Goal: Task Accomplishment & Management: Use online tool/utility

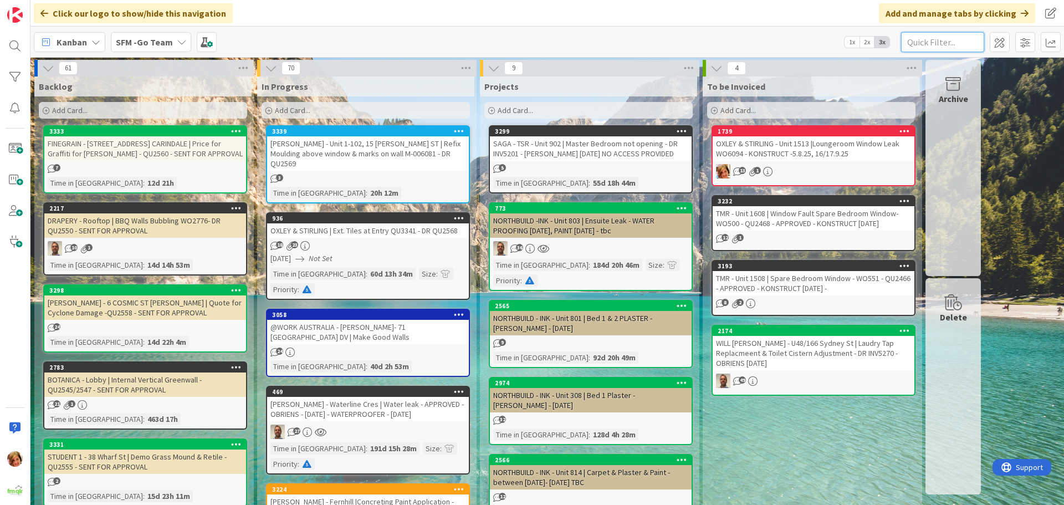
click at [930, 44] on input "text" at bounding box center [942, 42] width 83 height 20
type input "2001"
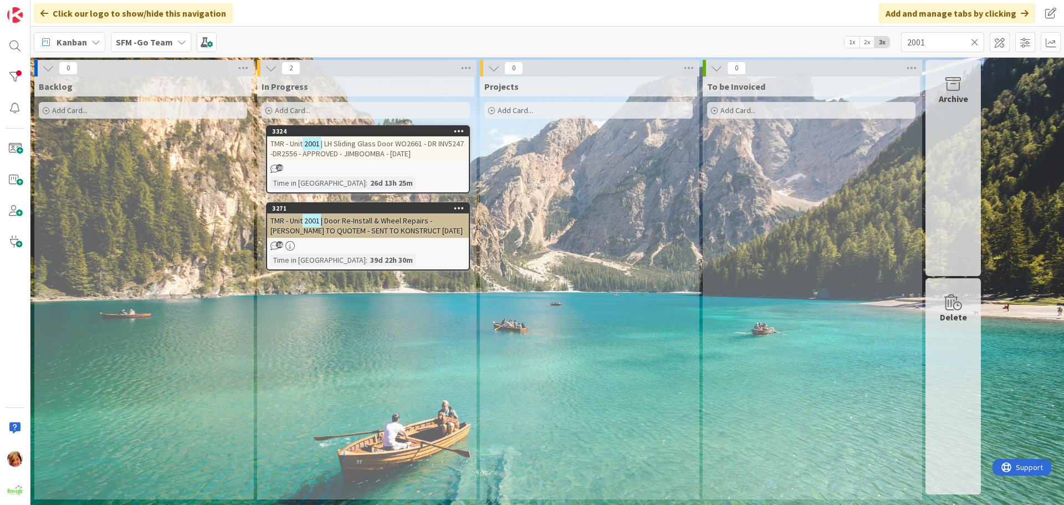
click at [354, 146] on span "| LH Sliding Glass Door WO2661 - DR INV5247 -DR2556 - APPROVED - JIMBOOMBA - [D…" at bounding box center [367, 149] width 193 height 20
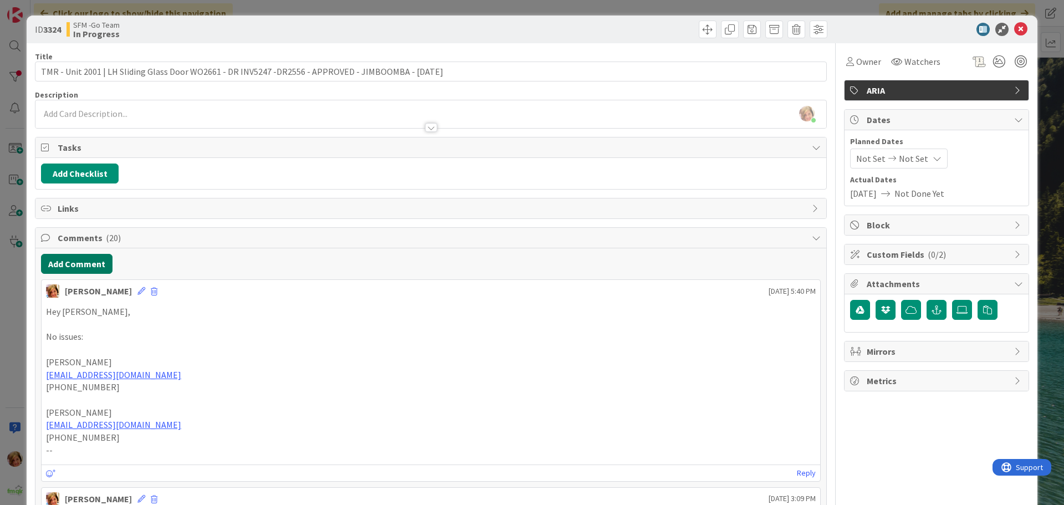
click at [84, 265] on button "Add Comment" at bounding box center [77, 264] width 72 height 20
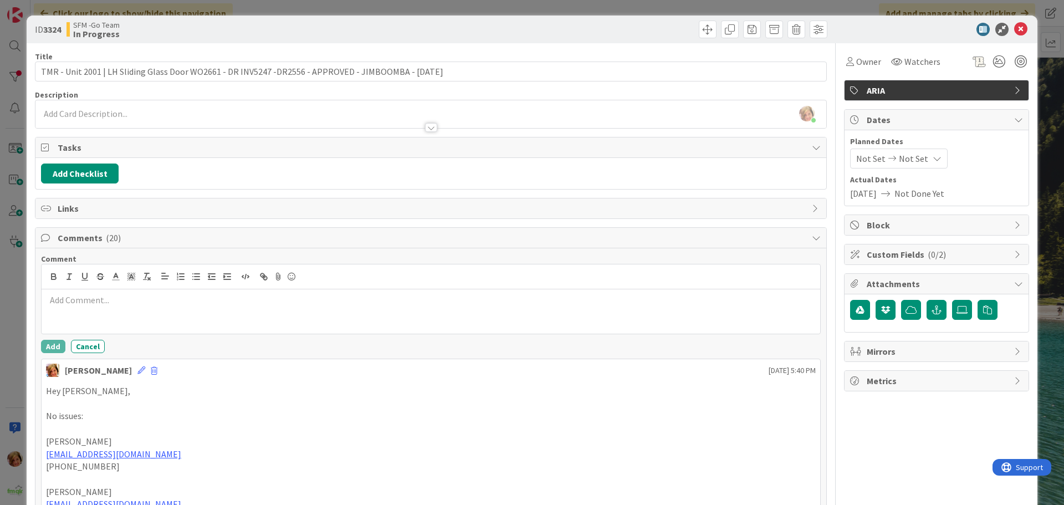
click at [131, 291] on div at bounding box center [431, 311] width 779 height 44
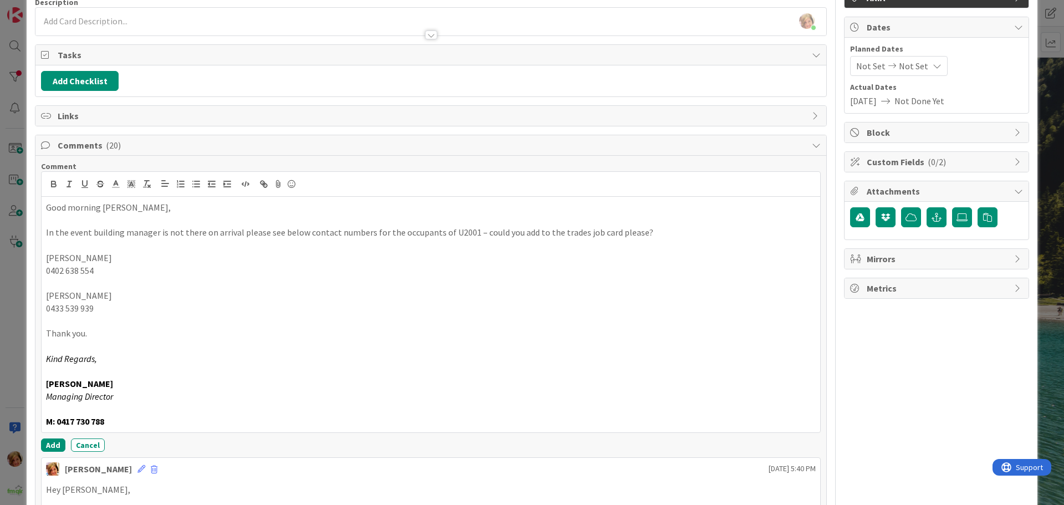
scroll to position [125, 0]
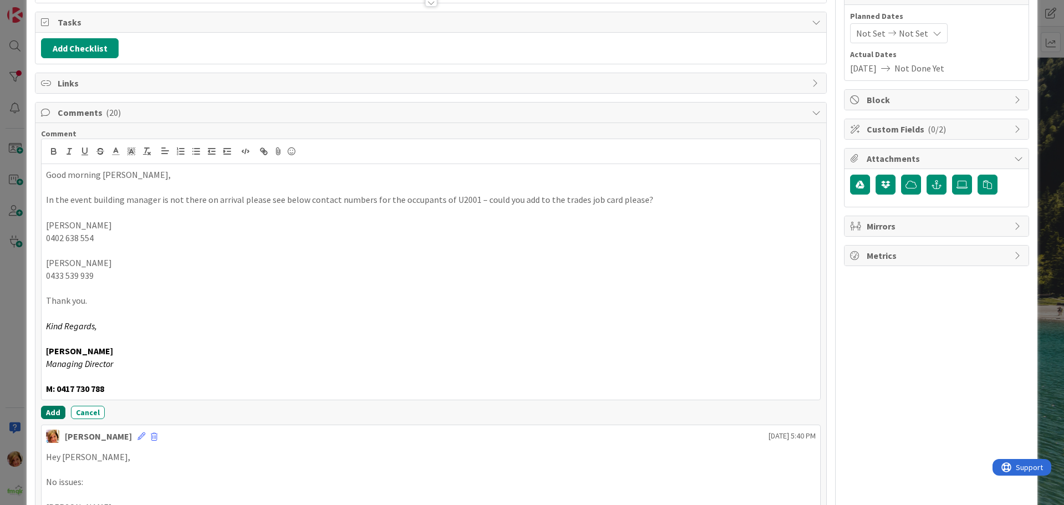
click at [46, 412] on button "Add" at bounding box center [53, 412] width 24 height 13
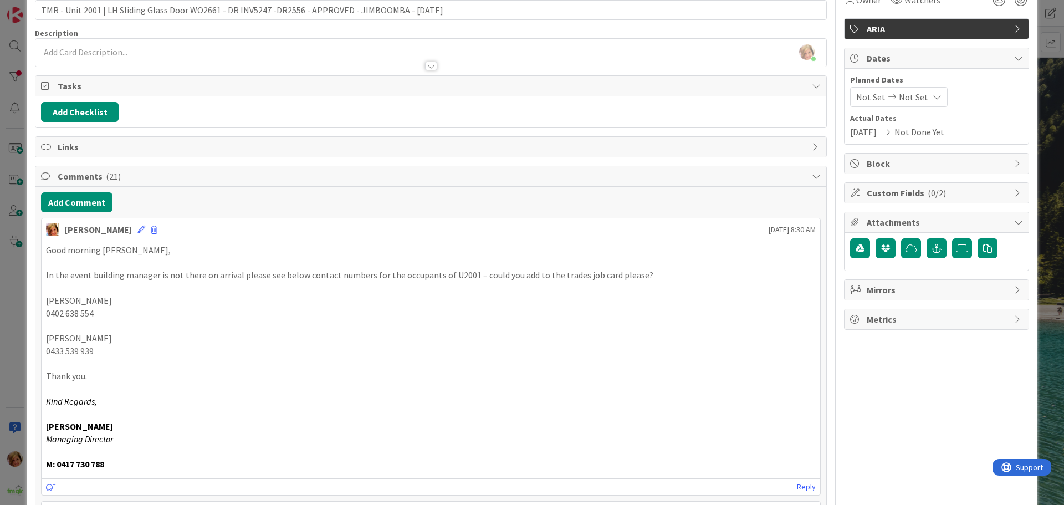
scroll to position [0, 0]
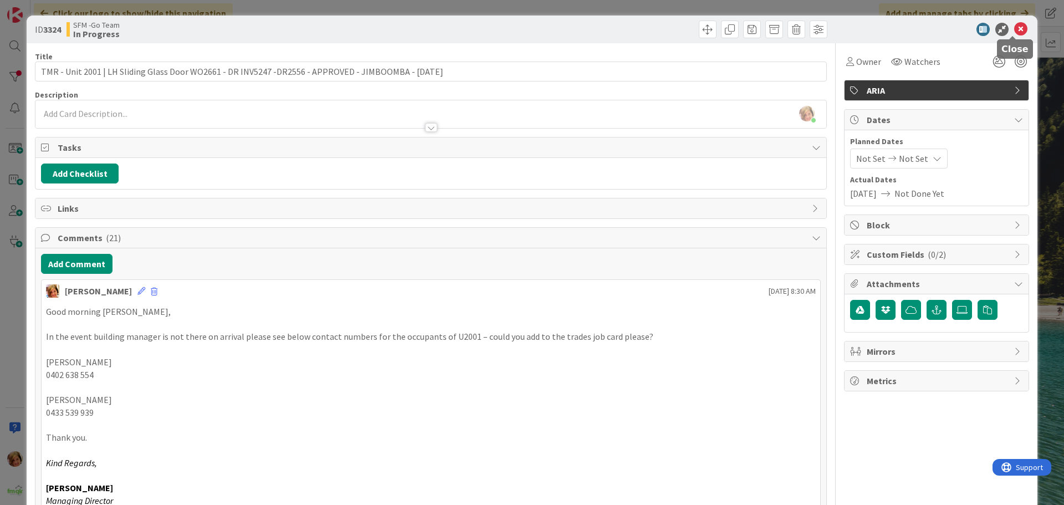
click at [1015, 27] on icon at bounding box center [1021, 29] width 13 height 13
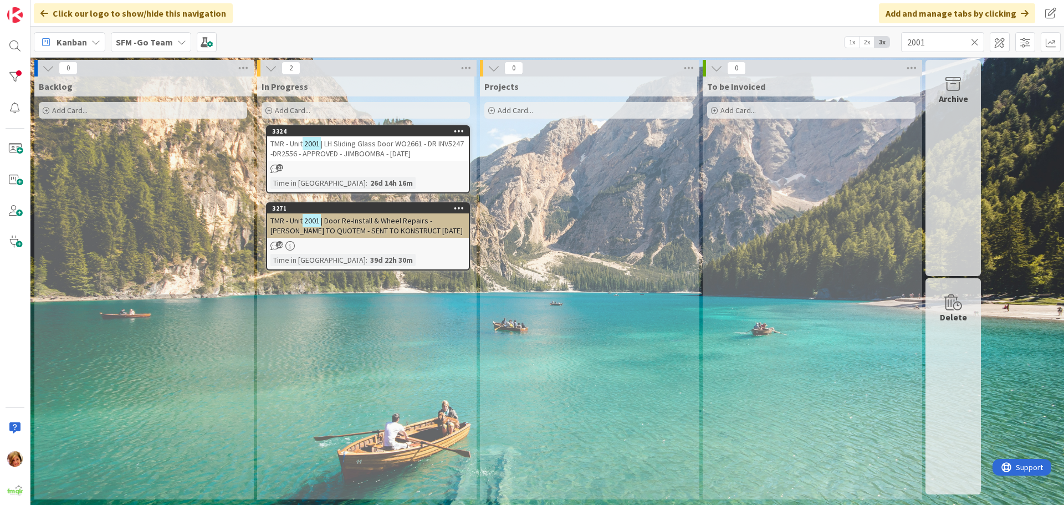
click at [975, 41] on icon at bounding box center [975, 42] width 8 height 10
click at [975, 41] on input "text" at bounding box center [942, 42] width 83 height 20
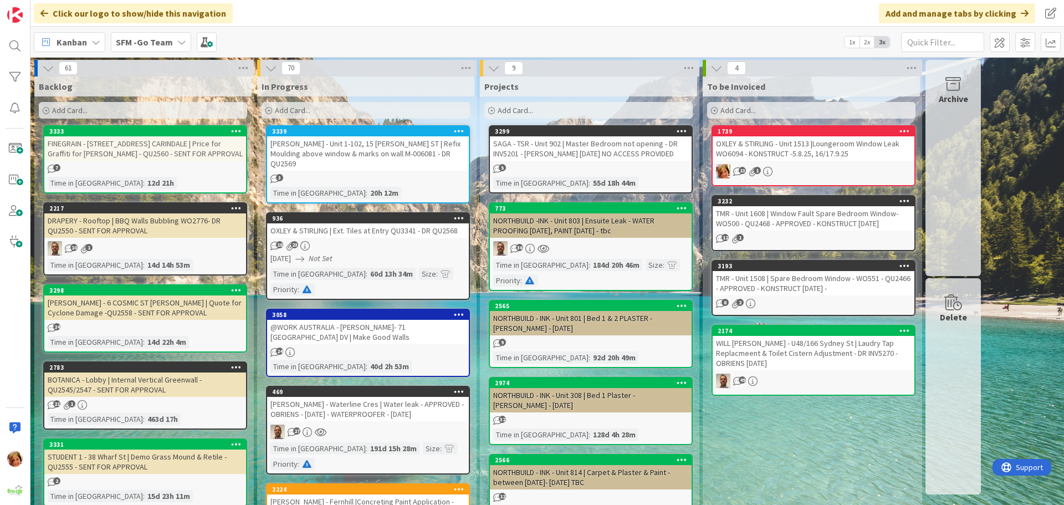
click at [799, 339] on div "WILL [PERSON_NAME] - U48/166 Sydney St | Laudry Tap Replacmeent & Toilet Cister…" at bounding box center [814, 353] width 202 height 34
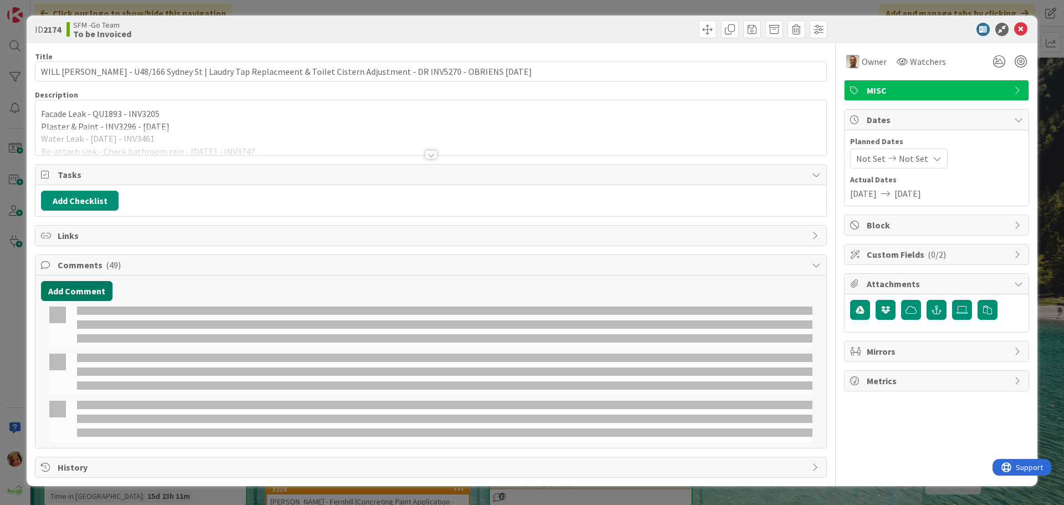
click at [74, 291] on button "Add Comment" at bounding box center [77, 291] width 72 height 20
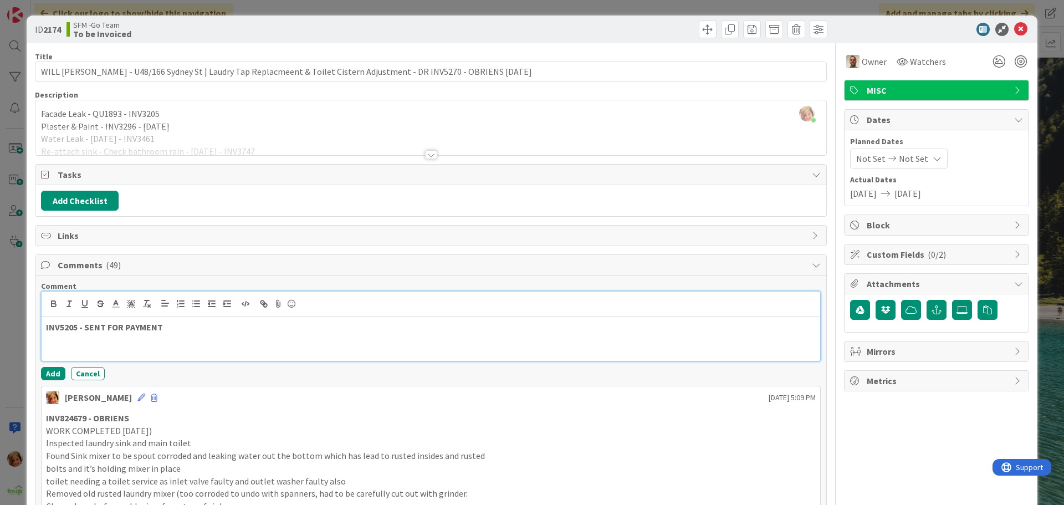
click at [190, 332] on p "INV5205 - SENT FOR PAYMENT" at bounding box center [431, 327] width 770 height 13
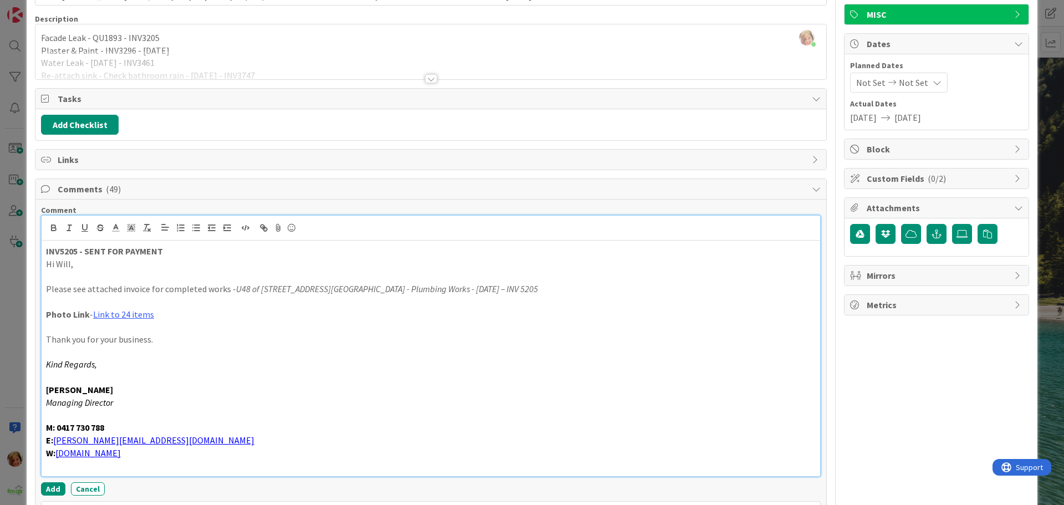
scroll to position [196, 0]
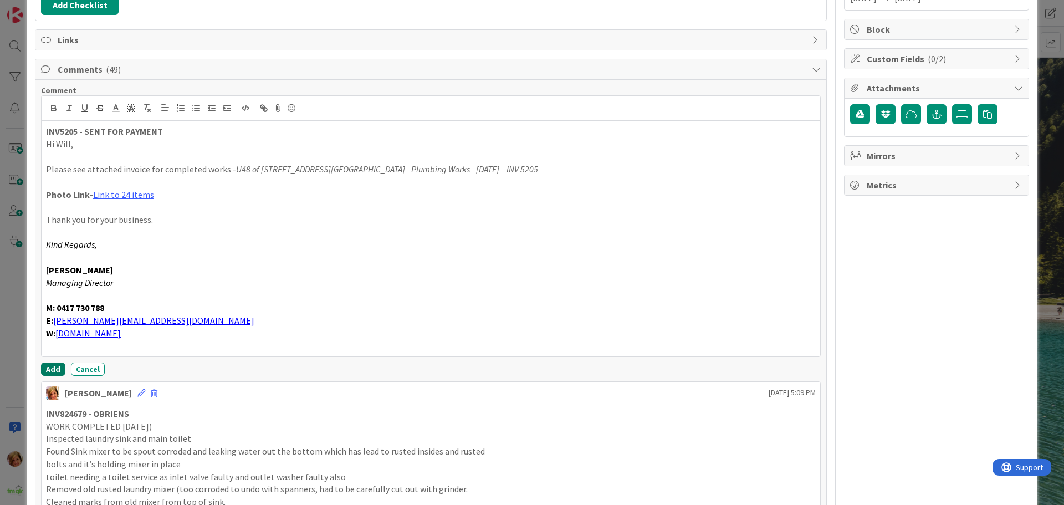
click at [50, 366] on button "Add" at bounding box center [53, 369] width 24 height 13
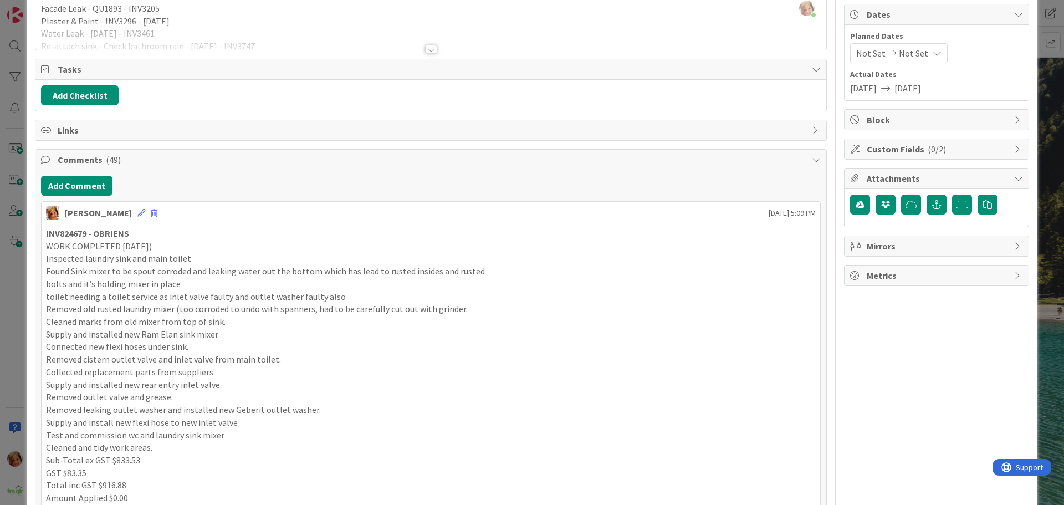
scroll to position [0, 0]
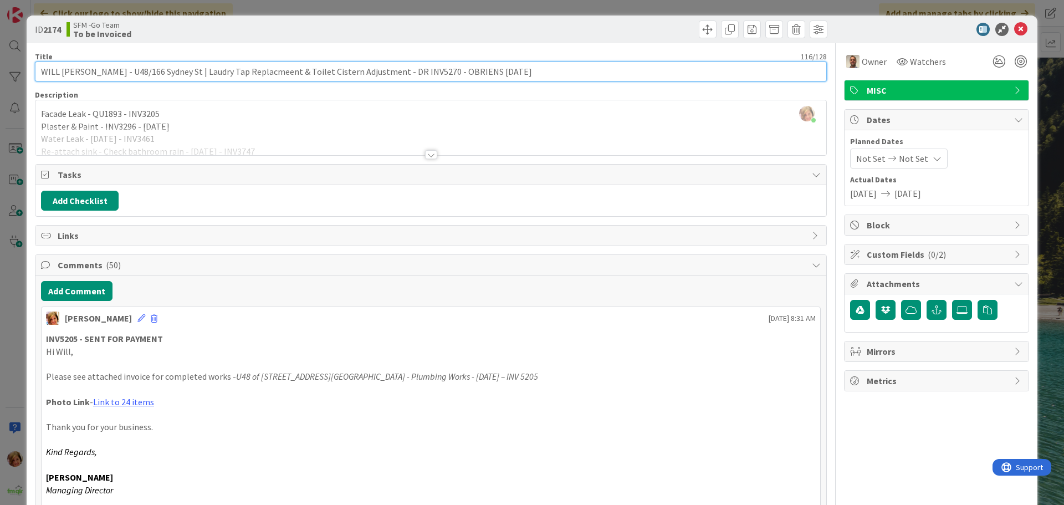
click at [389, 70] on input "WILL [PERSON_NAME] - U48/166 Sydney St | Laudry Tap Replacmeent & Toilet Cister…" at bounding box center [431, 72] width 792 height 20
type input "WILL [PERSON_NAME] - U48/166 Sydney St | Laudry Tap Replacmeent & Toilet Cister…"
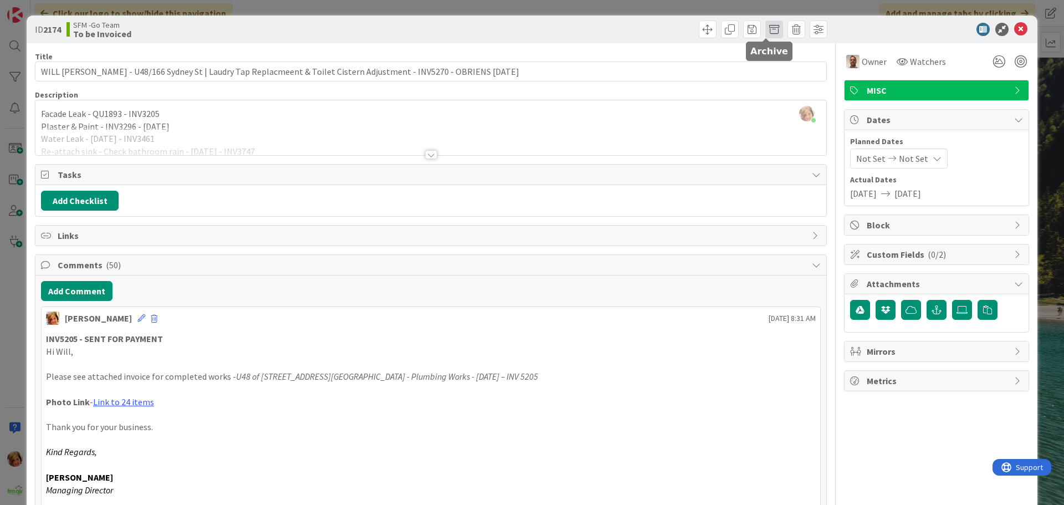
click at [766, 23] on span at bounding box center [775, 30] width 18 height 18
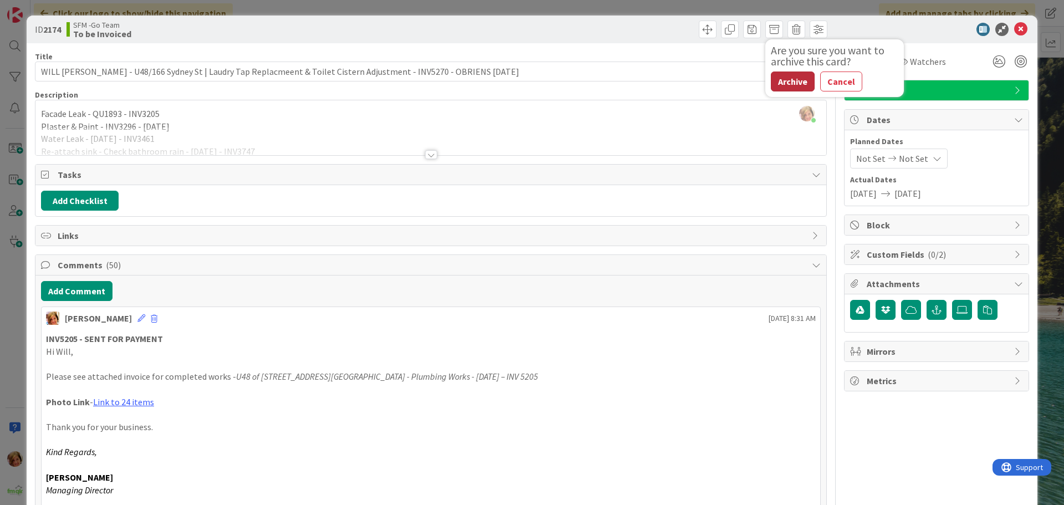
click at [786, 75] on button "Archive" at bounding box center [793, 82] width 44 height 20
